Goal: Information Seeking & Learning: Learn about a topic

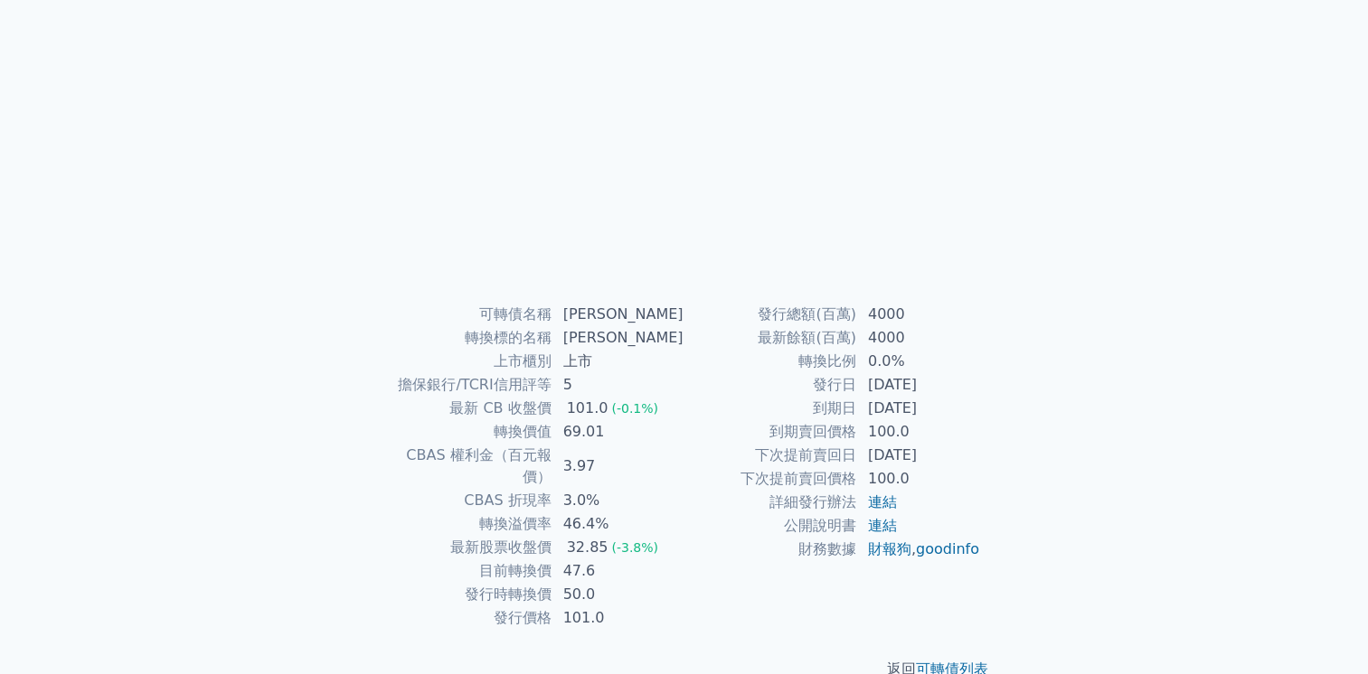
scroll to position [163, 0]
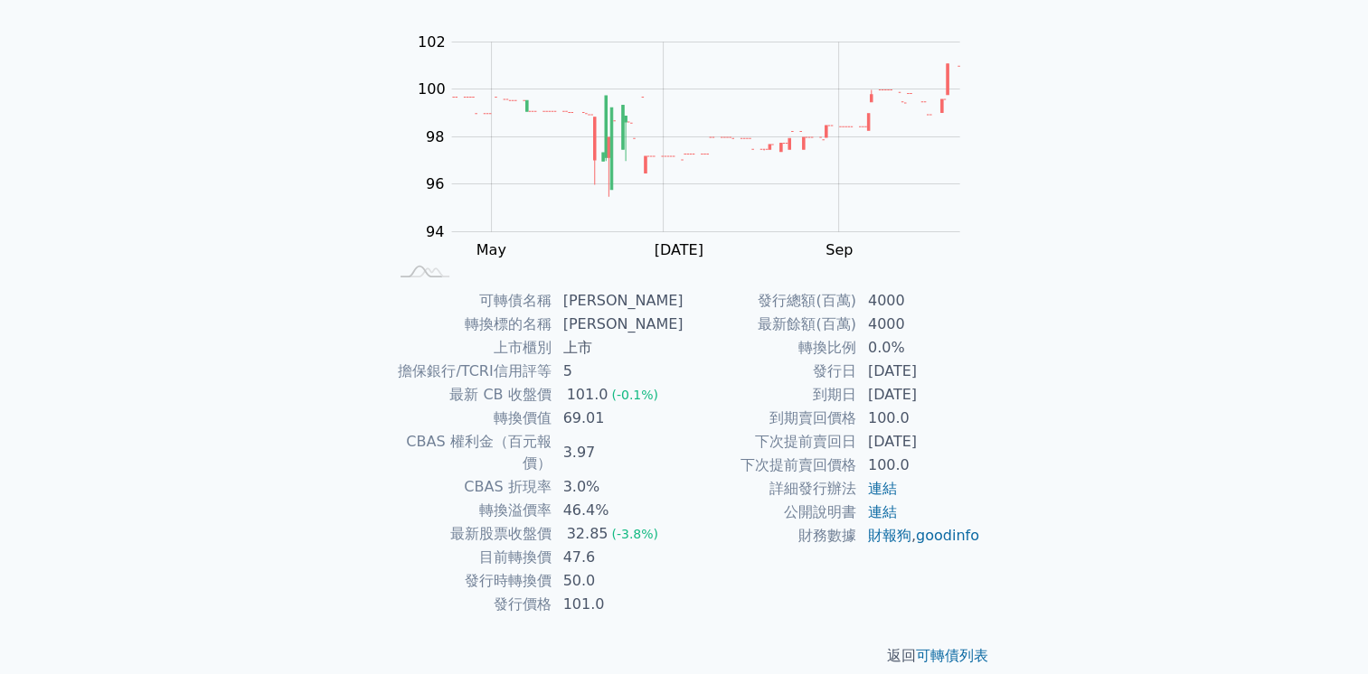
drag, startPoint x: 886, startPoint y: 375, endPoint x: 966, endPoint y: 387, distance: 80.4
click at [966, 387] on tbody "發行總額(百萬) 4000 最新餘額(百萬) 4000 轉換比例 0.0% 發行日 [DATE] 到期日 [DATE] 到期賣回價格 100.0 下次提前賣回…" at bounding box center [832, 418] width 297 height 259
drag, startPoint x: 966, startPoint y: 387, endPoint x: 996, endPoint y: 394, distance: 31.6
click at [996, 394] on div "可轉債名稱 [PERSON_NAME] 轉換標的名稱 康舒 上市櫃別 上市 擔保銀行/TCRI信用評等 5 最新 CB 收盤價 101.0 (-0.1%) 轉…" at bounding box center [684, 452] width 636 height 327
drag, startPoint x: 562, startPoint y: 395, endPoint x: 639, endPoint y: 395, distance: 76.8
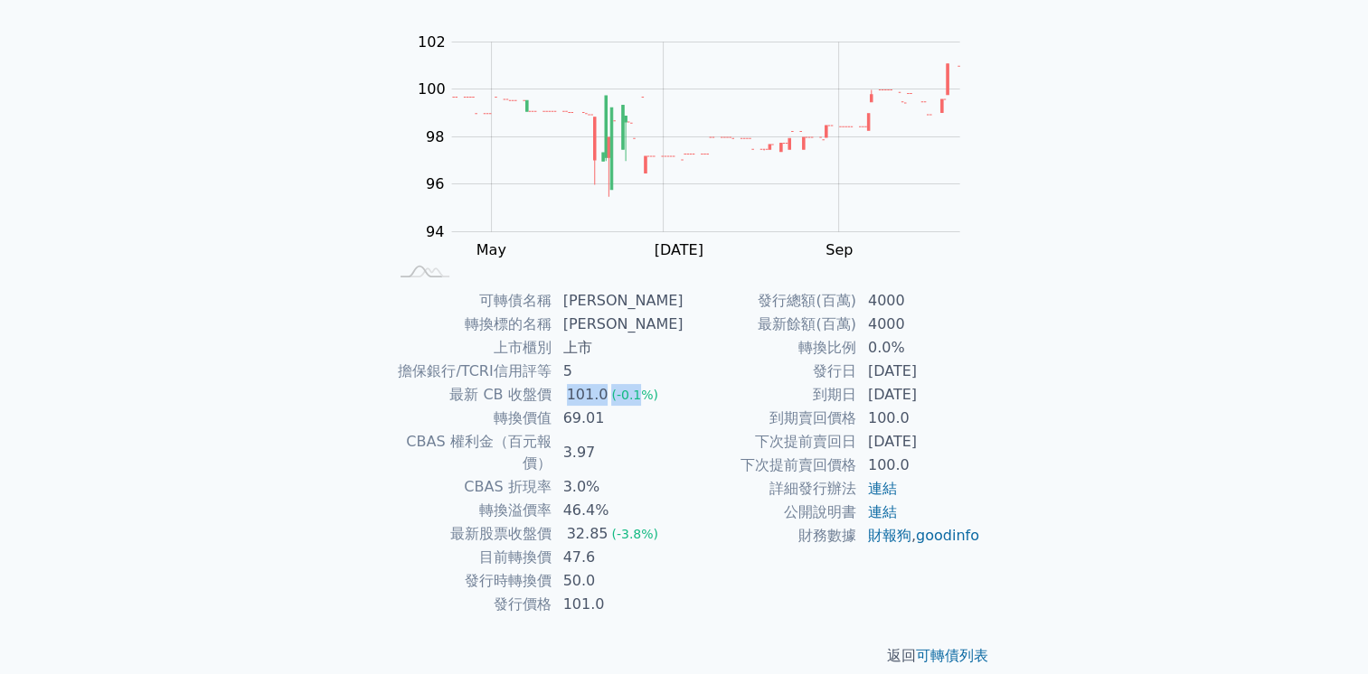
click at [639, 395] on td "101.0 (-0.1%)" at bounding box center [618, 395] width 132 height 24
drag, startPoint x: 639, startPoint y: 395, endPoint x: 640, endPoint y: 422, distance: 27.1
click at [640, 422] on tr "轉換價值 69.01" at bounding box center [536, 419] width 297 height 24
drag, startPoint x: 640, startPoint y: 422, endPoint x: 606, endPoint y: 447, distance: 42.1
click at [606, 447] on td "3.97" at bounding box center [618, 452] width 132 height 45
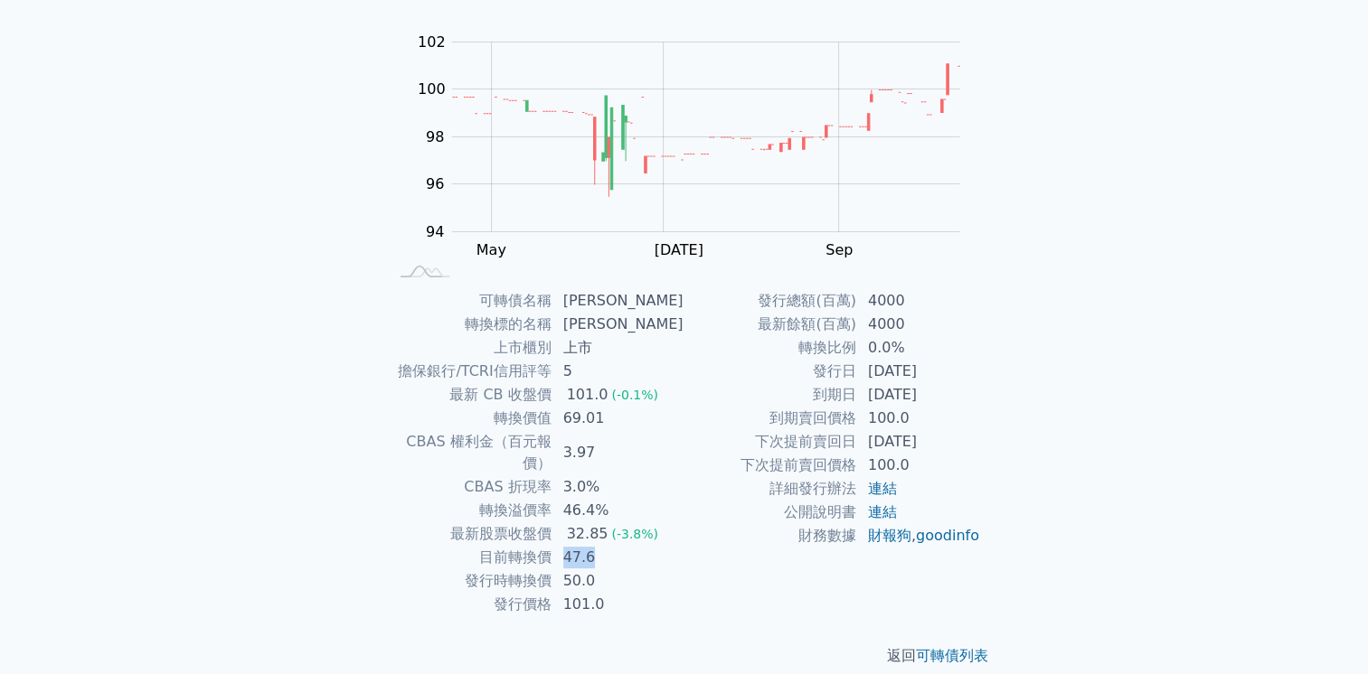
drag, startPoint x: 606, startPoint y: 447, endPoint x: 604, endPoint y: 537, distance: 90.4
click at [604, 546] on td "47.6" at bounding box center [618, 558] width 132 height 24
drag, startPoint x: 604, startPoint y: 537, endPoint x: 702, endPoint y: 567, distance: 102.1
click at [702, 548] on td "財務數據" at bounding box center [770, 536] width 173 height 24
